Goal: Information Seeking & Learning: Check status

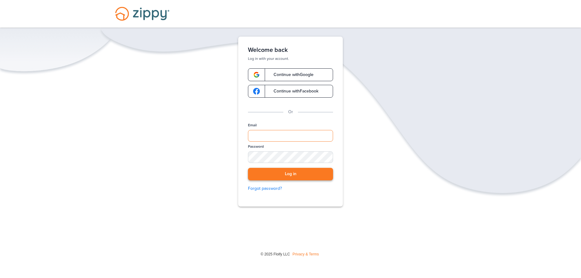
type input "**********"
drag, startPoint x: 287, startPoint y: 174, endPoint x: 271, endPoint y: 174, distance: 16.2
click at [287, 174] on button "Log in" at bounding box center [290, 174] width 85 height 13
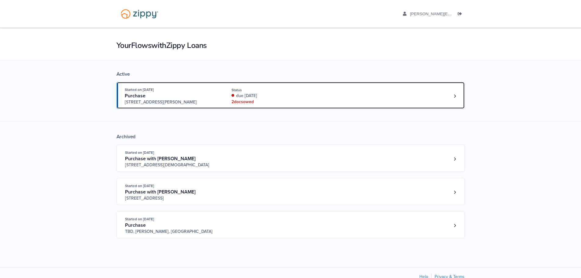
click at [292, 92] on div "Status" at bounding box center [272, 89] width 81 height 5
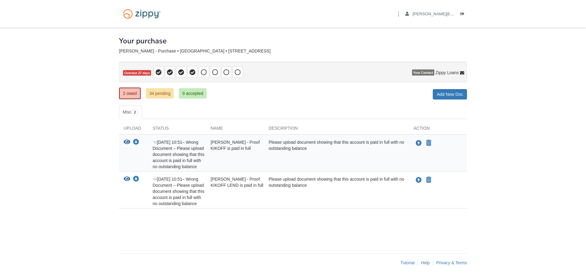
drag, startPoint x: 176, startPoint y: 148, endPoint x: 199, endPoint y: 168, distance: 30.1
click at [199, 168] on div "[DATE] 10:51 – Wrong Document – Please upload document showing that this accoun…" at bounding box center [177, 154] width 58 height 31
copy div "Please upload document showing that this account is paid in full with no outsta…"
click at [200, 93] on link "9 accepted" at bounding box center [193, 93] width 28 height 10
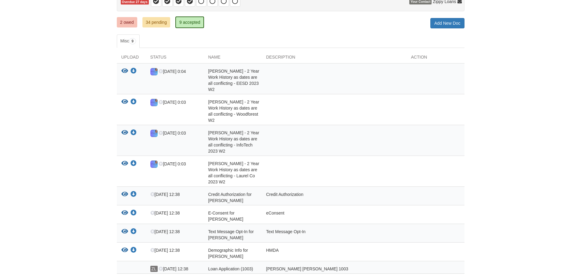
scroll to position [38, 0]
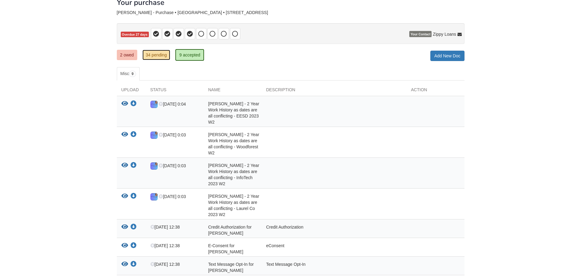
click at [148, 52] on link "34 pending" at bounding box center [156, 55] width 28 height 10
